Goal: Task Accomplishment & Management: Complete application form

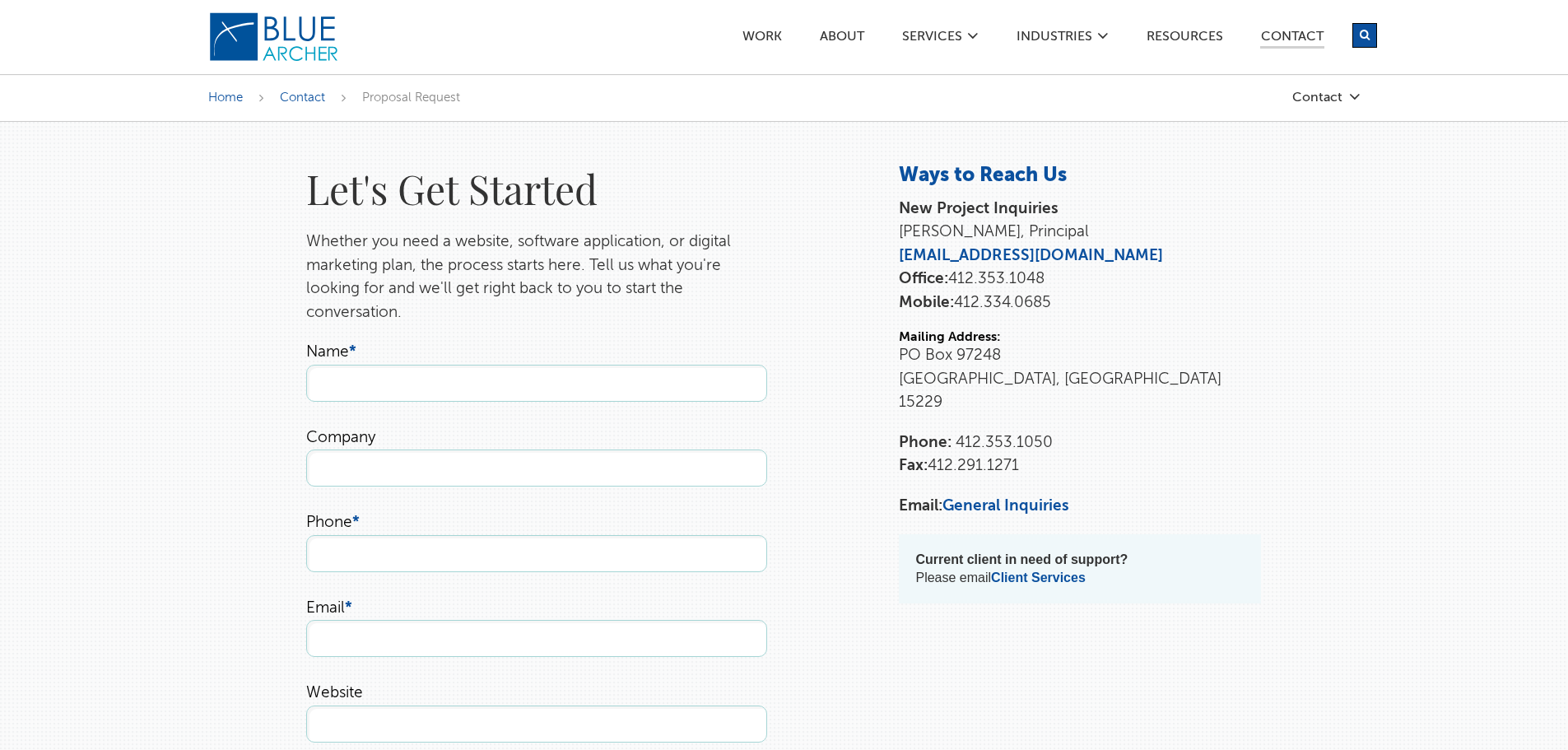
click at [315, 32] on img at bounding box center [274, 37] width 132 height 51
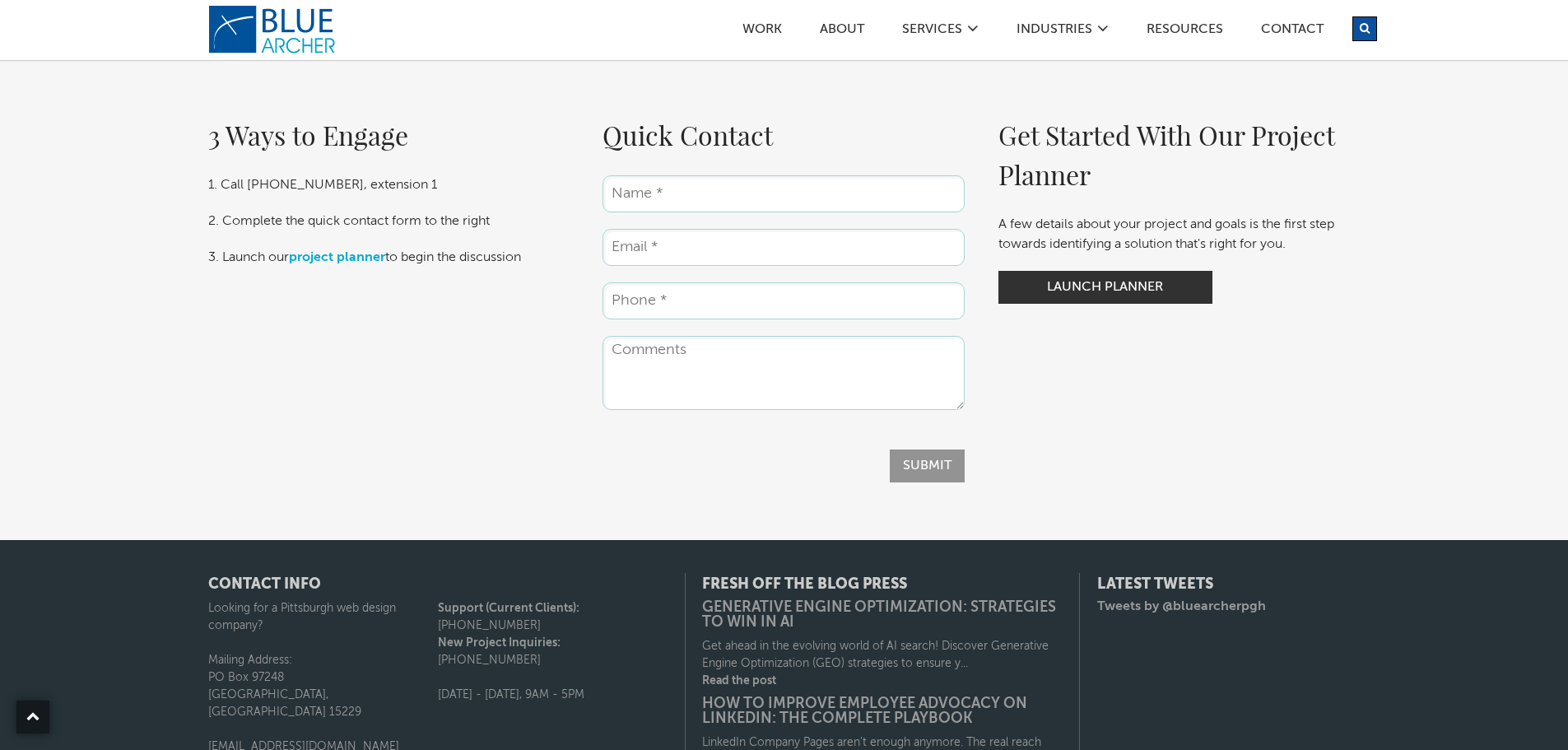
scroll to position [2799, 0]
click at [748, 199] on input "Name *" at bounding box center [783, 193] width 362 height 37
type input "[PERSON_NAME]"
type input "[EMAIL_ADDRESS][DOMAIN_NAME]"
type input "4127581927"
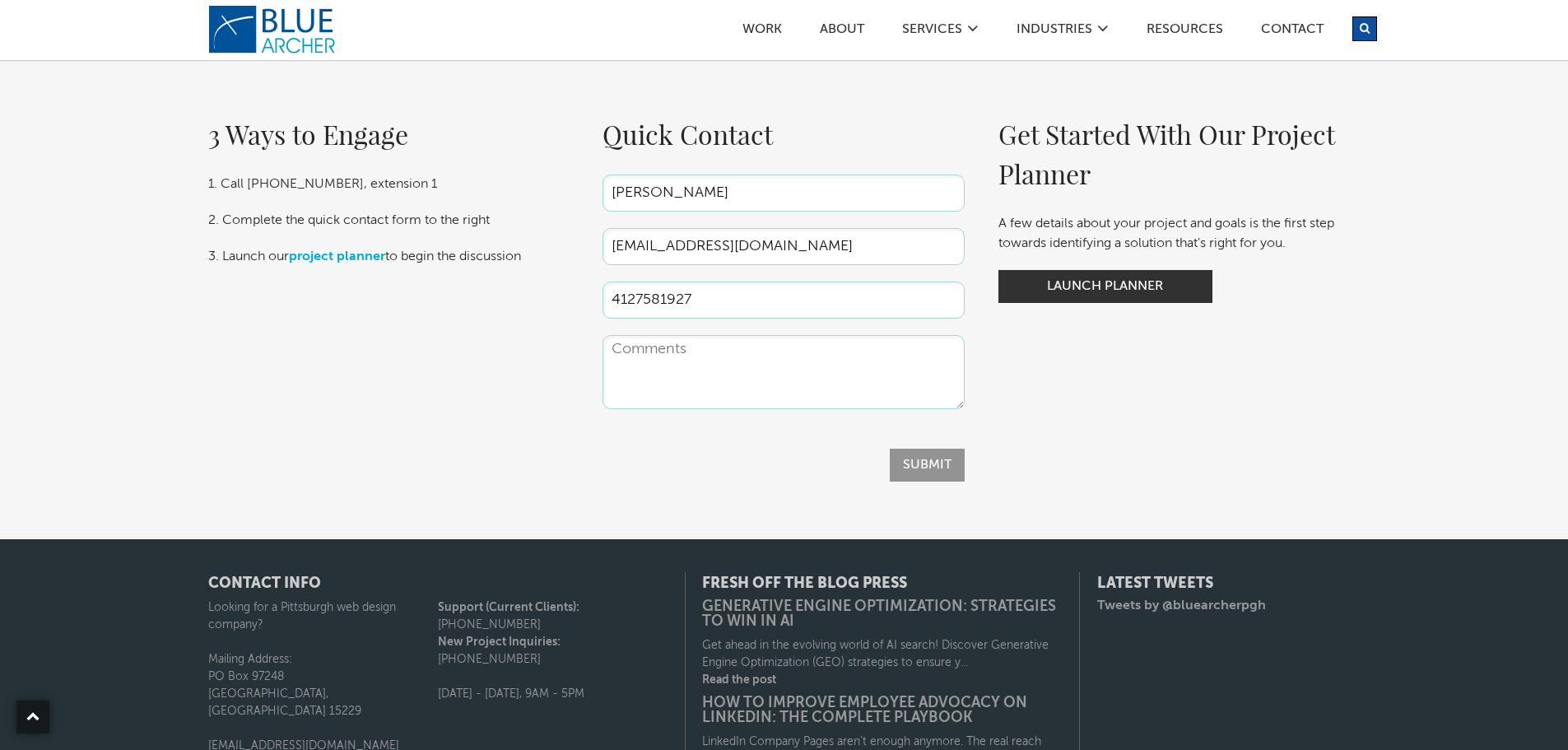
click at [710, 351] on textarea "Comments" at bounding box center [783, 372] width 362 height 74
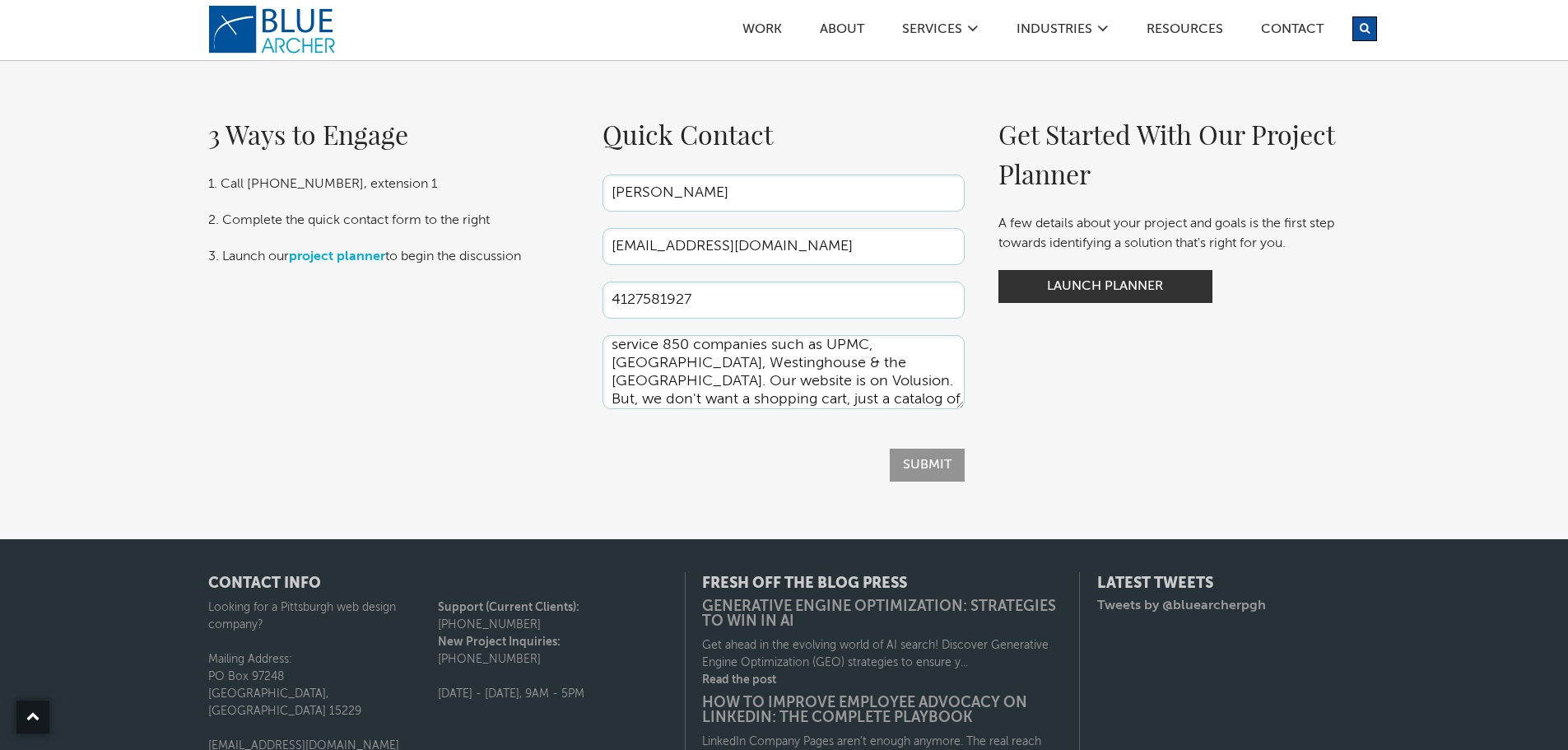
scroll to position [58, 0]
type textarea "We are [PERSON_NAME] ([DOMAIN_NAME]). We have been in business since [DATE] and…"
click at [927, 459] on input "Submit" at bounding box center [926, 466] width 75 height 33
